Goal: Task Accomplishment & Management: Manage account settings

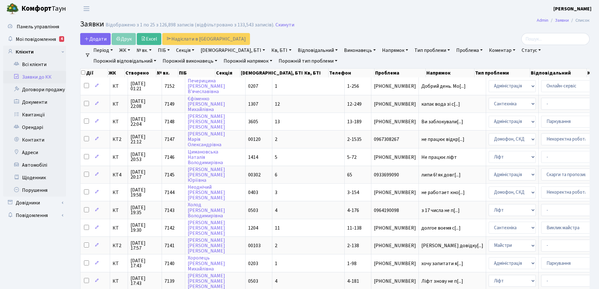
select select "25"
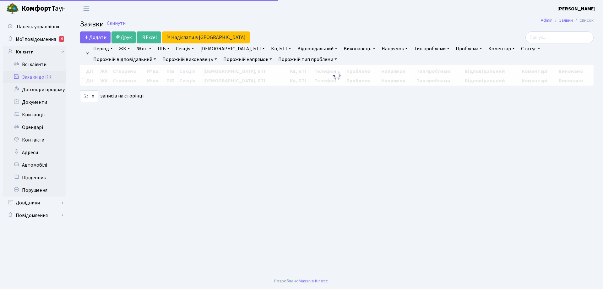
select select "25"
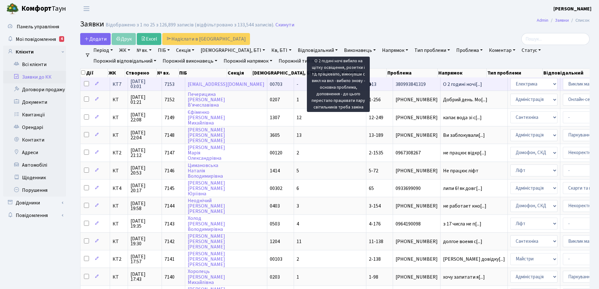
click at [443, 86] on span "О 2 годині ночі[...]" at bounding box center [462, 84] width 39 height 7
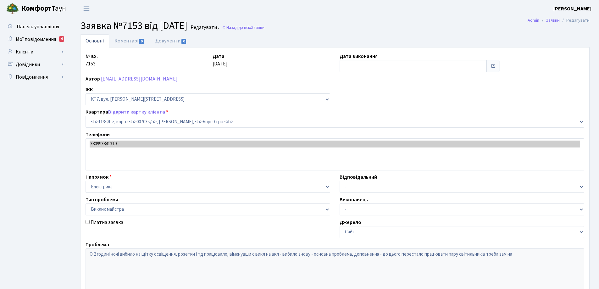
select select "18513"
select select "29"
